Goal: Task Accomplishment & Management: Manage account settings

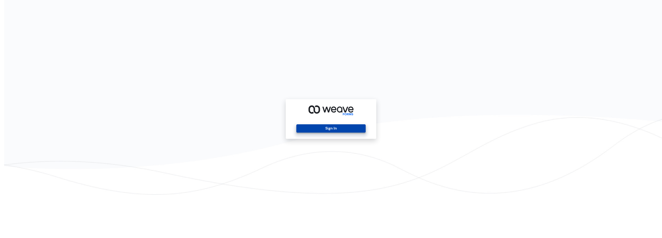
click at [338, 130] on button "Sign In" at bounding box center [330, 128] width 69 height 8
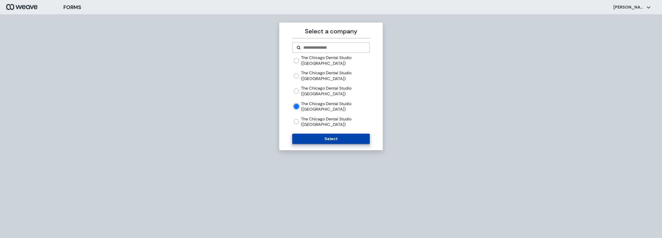
click at [347, 139] on button "Select" at bounding box center [330, 138] width 77 height 10
